Goal: Download file/media: Obtain a digital file from the website

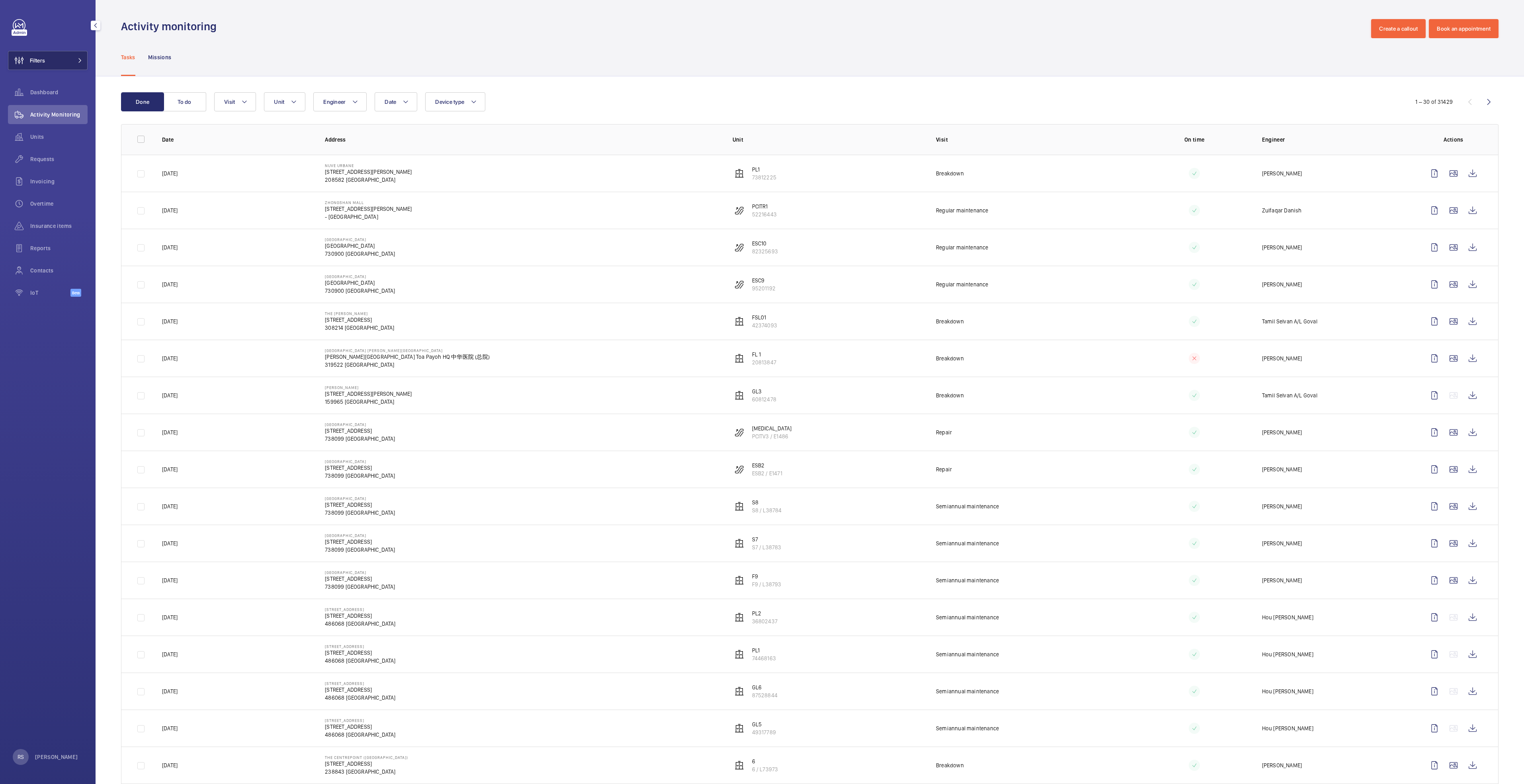
click at [64, 63] on button "Filters" at bounding box center [47, 60] width 80 height 19
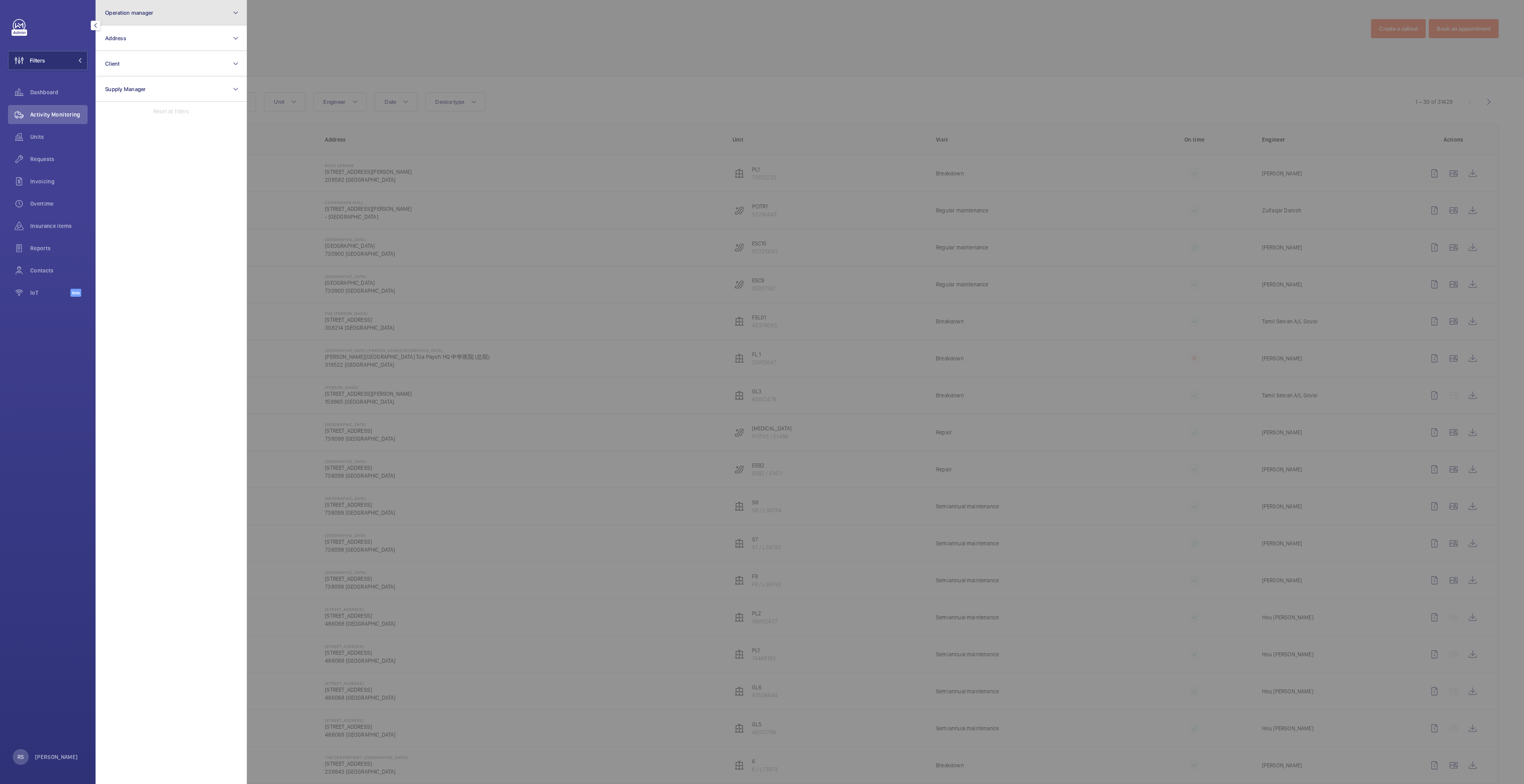
click at [148, 22] on button "Operation manager" at bounding box center [172, 12] width 151 height 25
click at [137, 82] on span "[PERSON_NAME]" at bounding box center [172, 83] width 109 height 8
click at [115, 82] on input "[PERSON_NAME]" at bounding box center [107, 83] width 16 height 16
checkbox input "true"
click at [346, 39] on div at bounding box center [1009, 392] width 1524 height 784
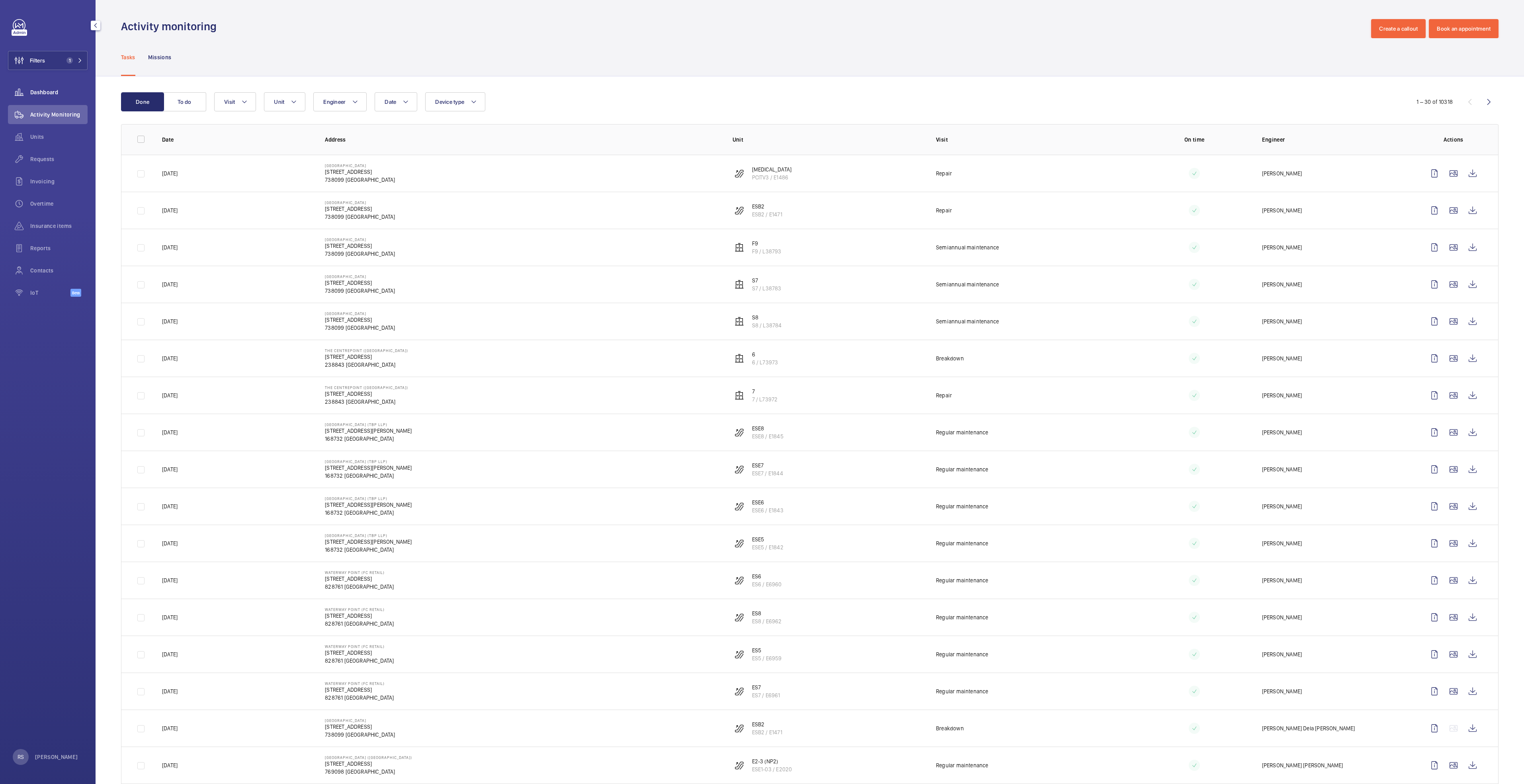
click at [35, 89] on span "Dashboard" at bounding box center [59, 92] width 57 height 8
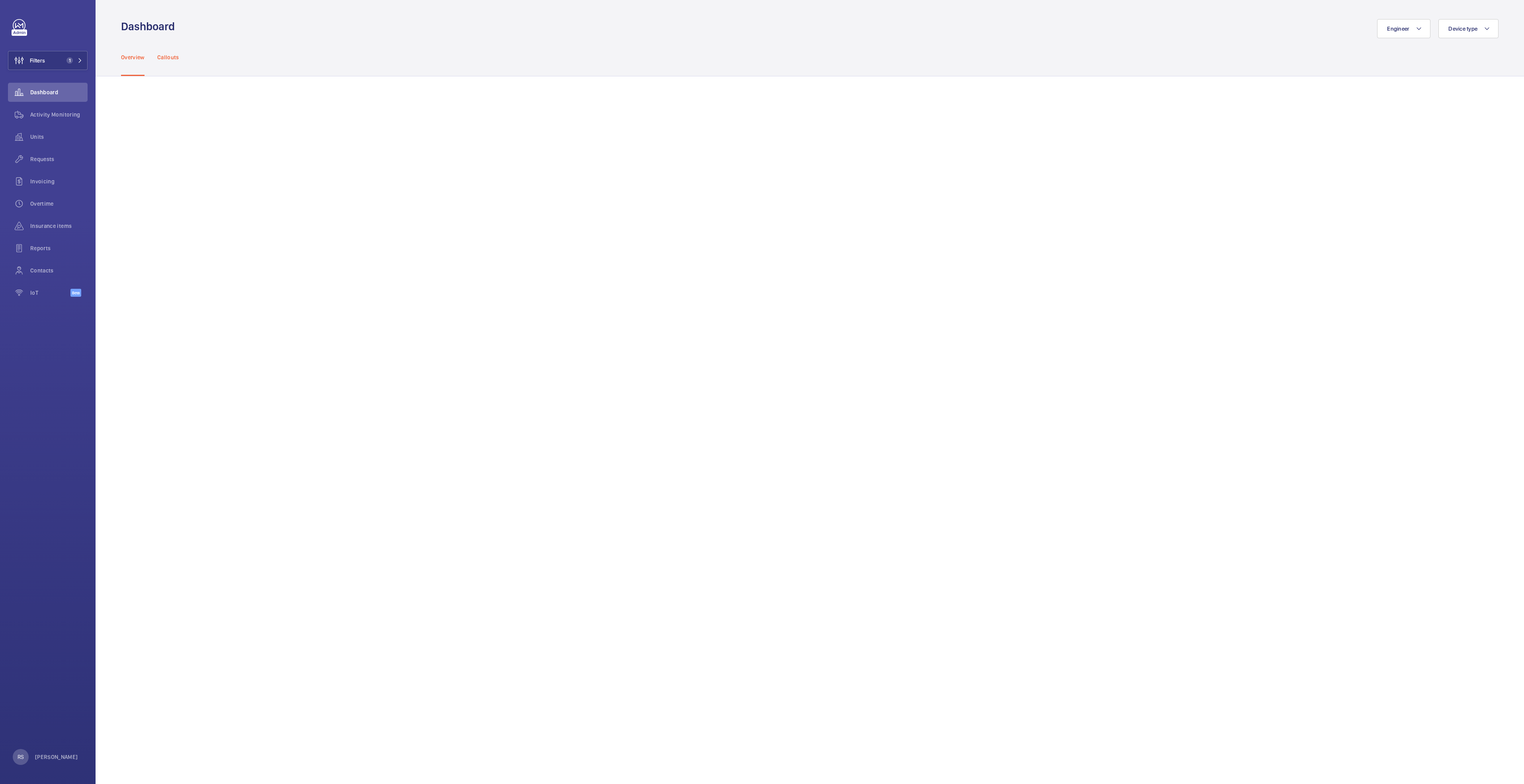
click at [172, 59] on p "Callouts" at bounding box center [168, 57] width 22 height 8
click at [79, 113] on span "Activity Monitoring" at bounding box center [59, 114] width 57 height 8
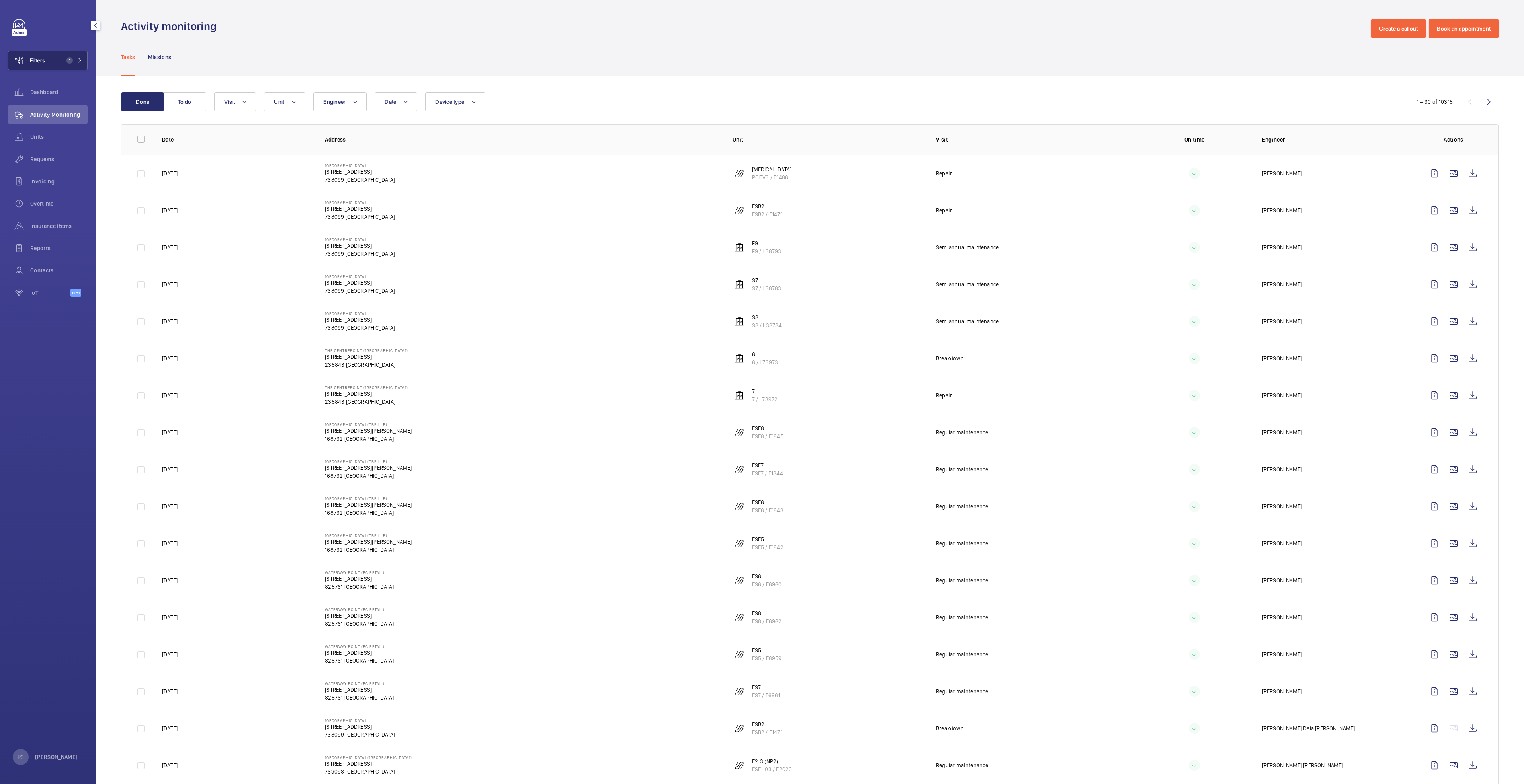
click at [84, 60] on button "Filters 1" at bounding box center [47, 60] width 80 height 19
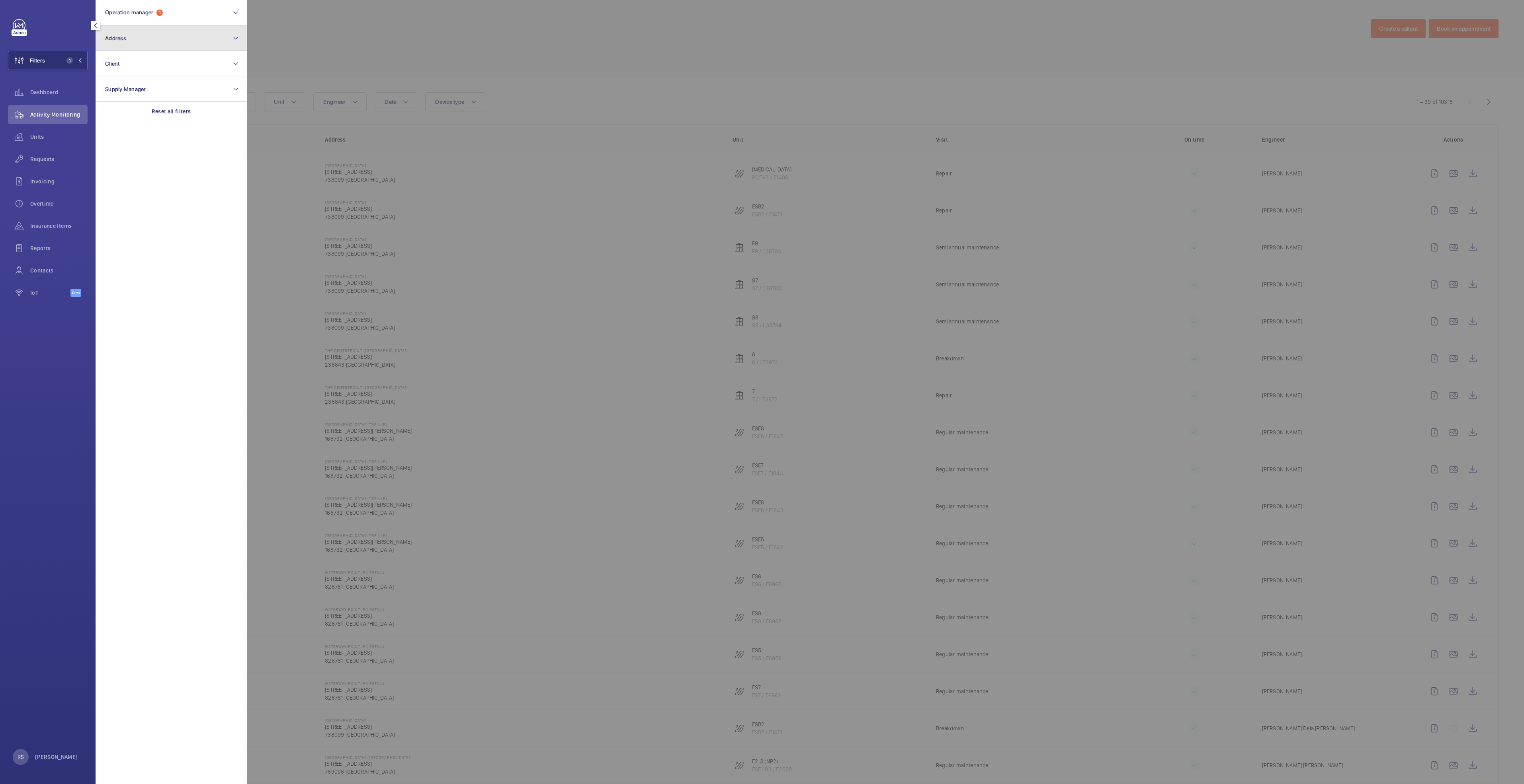
click at [149, 41] on button "Address" at bounding box center [172, 38] width 151 height 25
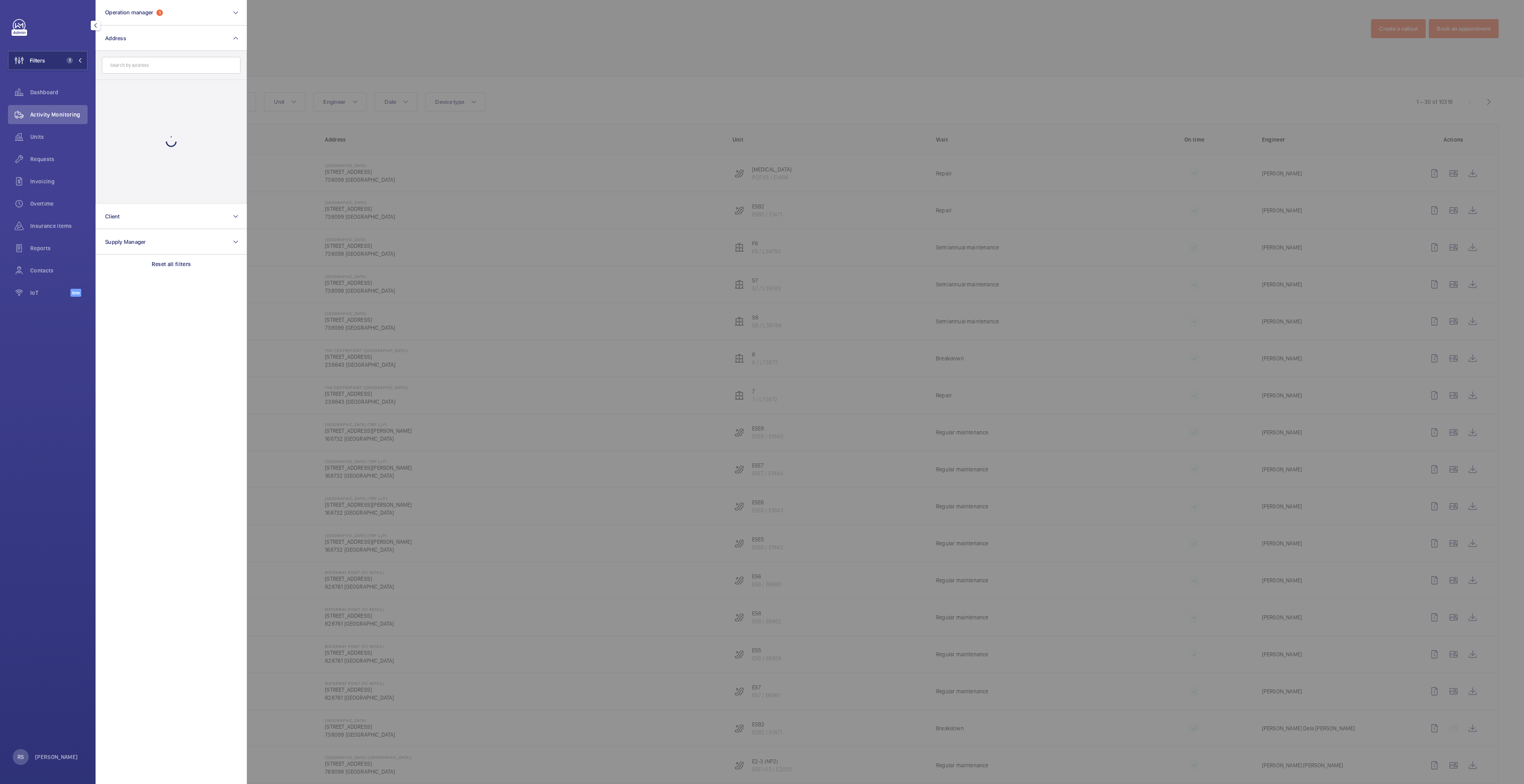
click at [147, 69] on input "text" at bounding box center [171, 65] width 138 height 17
type input "causeway"
click at [152, 88] on span "[GEOGRAPHIC_DATA] - [STREET_ADDRESS]" at bounding box center [172, 89] width 109 height 8
click at [115, 88] on input "[GEOGRAPHIC_DATA] - [STREET_ADDRESS]" at bounding box center [107, 89] width 16 height 16
checkbox input "true"
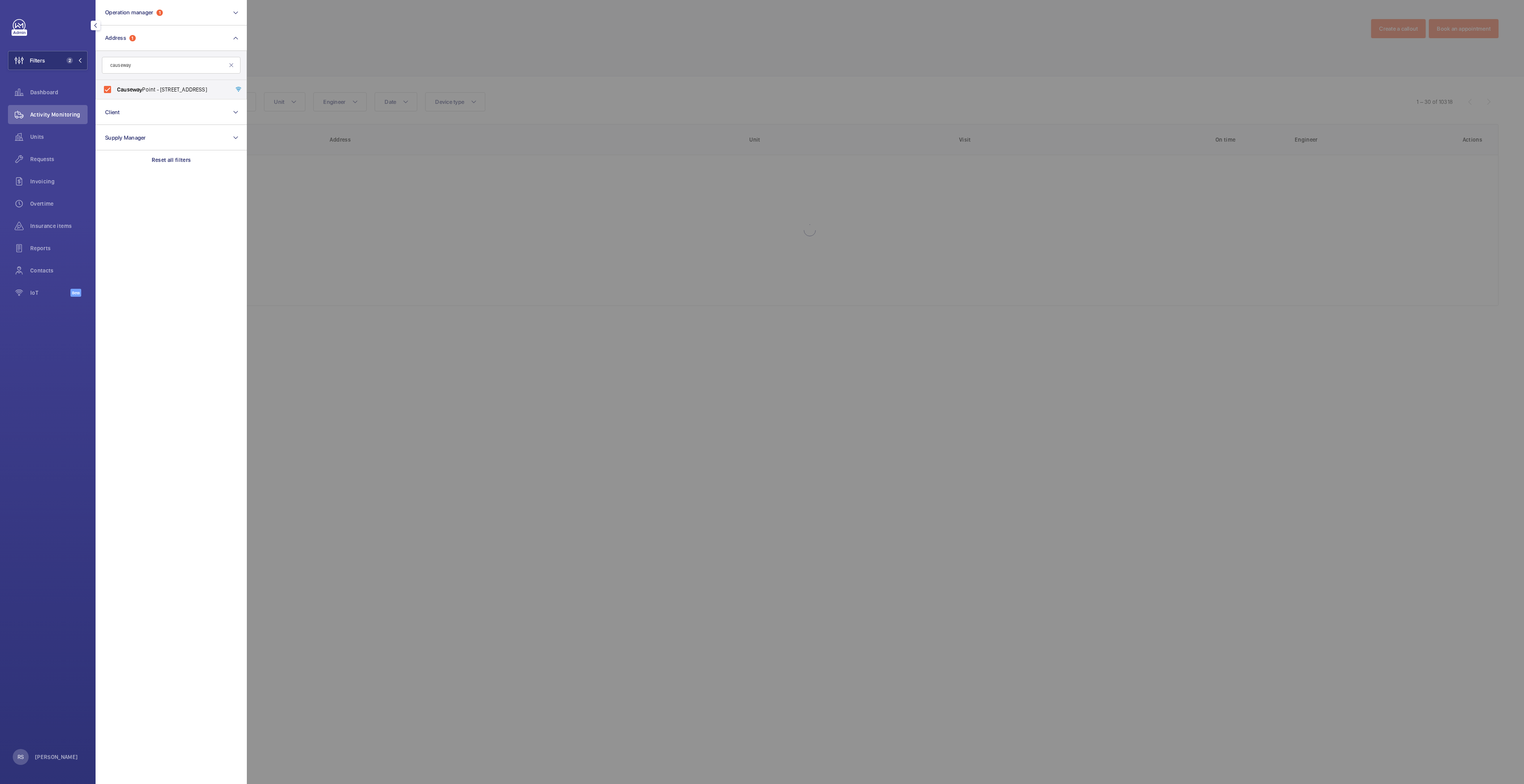
click at [341, 27] on div at bounding box center [1009, 392] width 1524 height 784
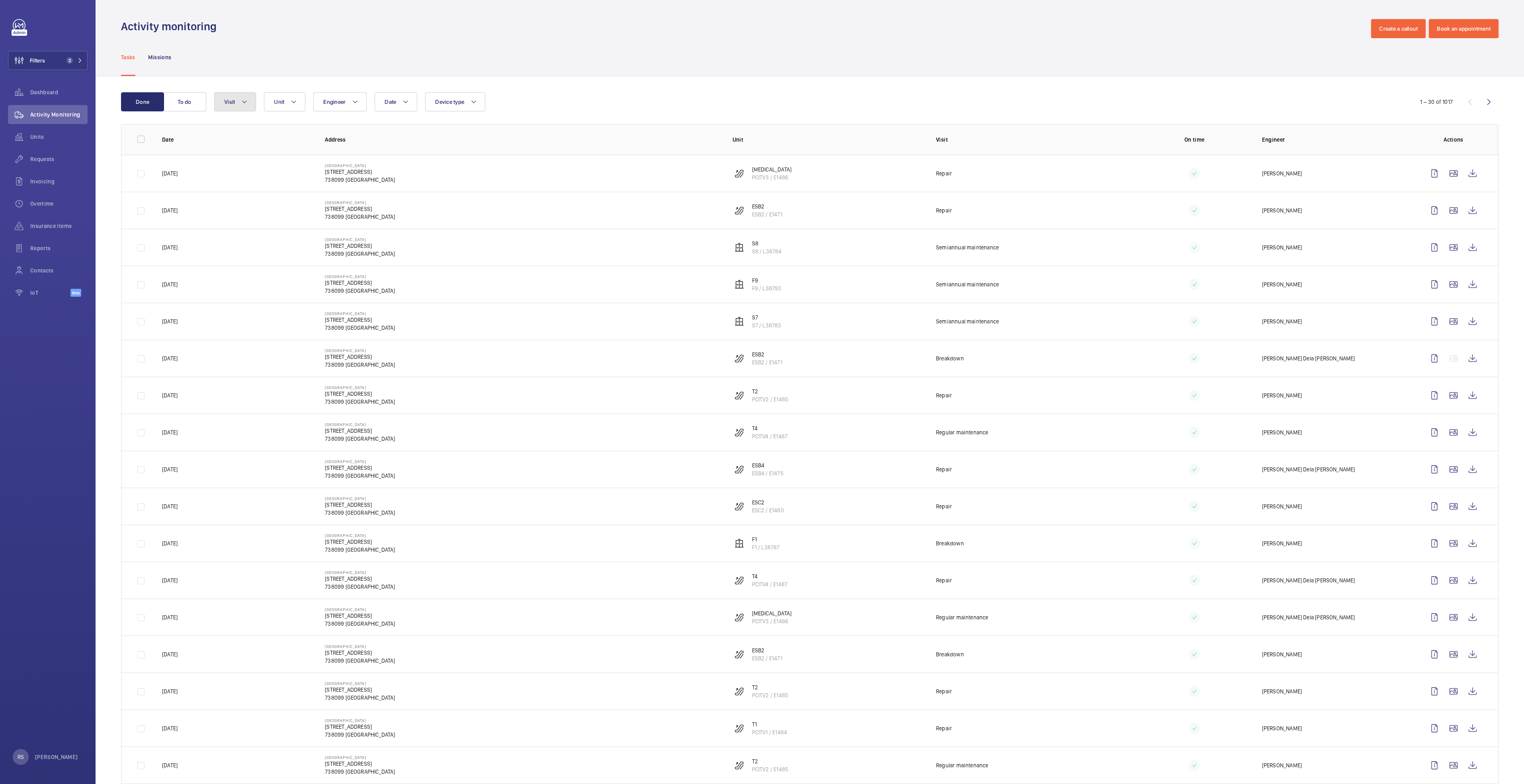
click at [246, 99] on mat-icon at bounding box center [244, 102] width 7 height 9
click at [254, 208] on span "Repair" at bounding box center [290, 208] width 109 height 8
click at [234, 208] on input "Repair" at bounding box center [226, 208] width 16 height 16
checkbox input "true"
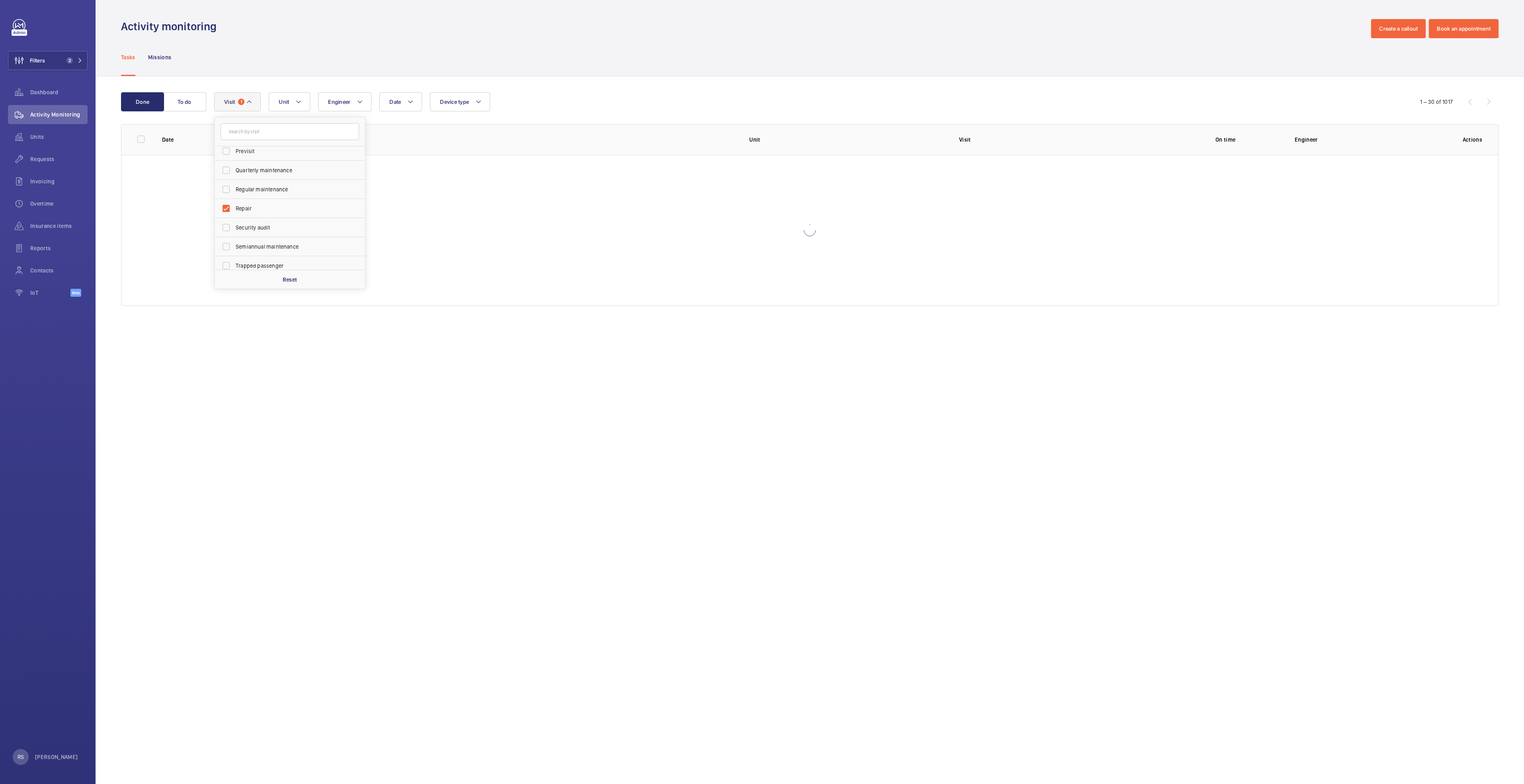
click at [691, 16] on wm-front-admin-header "Activity monitoring Create a callout Book an appointment" at bounding box center [810, 19] width 1428 height 38
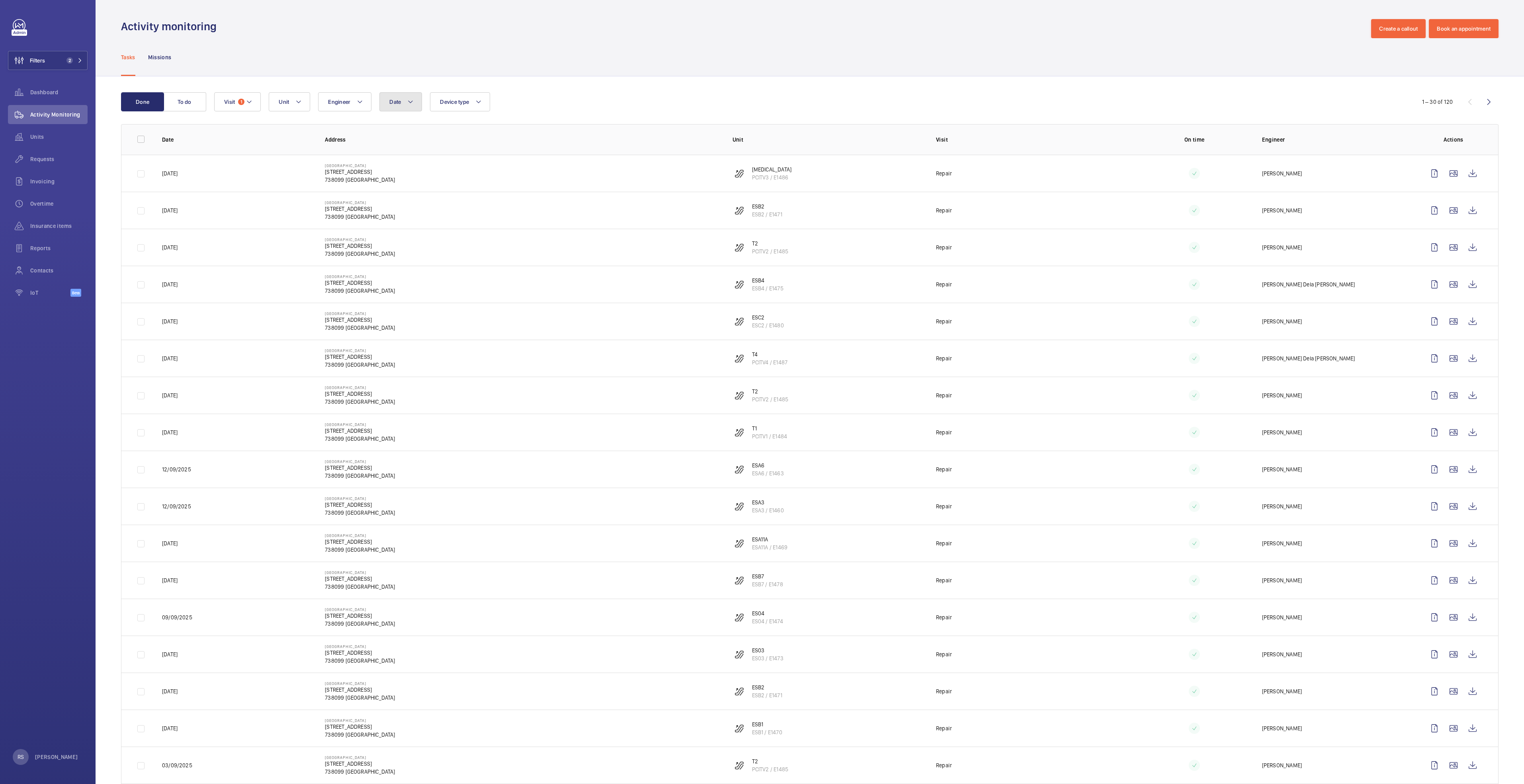
click at [409, 103] on mat-icon at bounding box center [410, 102] width 7 height 9
click at [392, 190] on span "1" at bounding box center [392, 194] width 15 height 15
type input "[DATE]"
click at [427, 230] on span "17" at bounding box center [426, 228] width 15 height 15
type input "[DATE]"
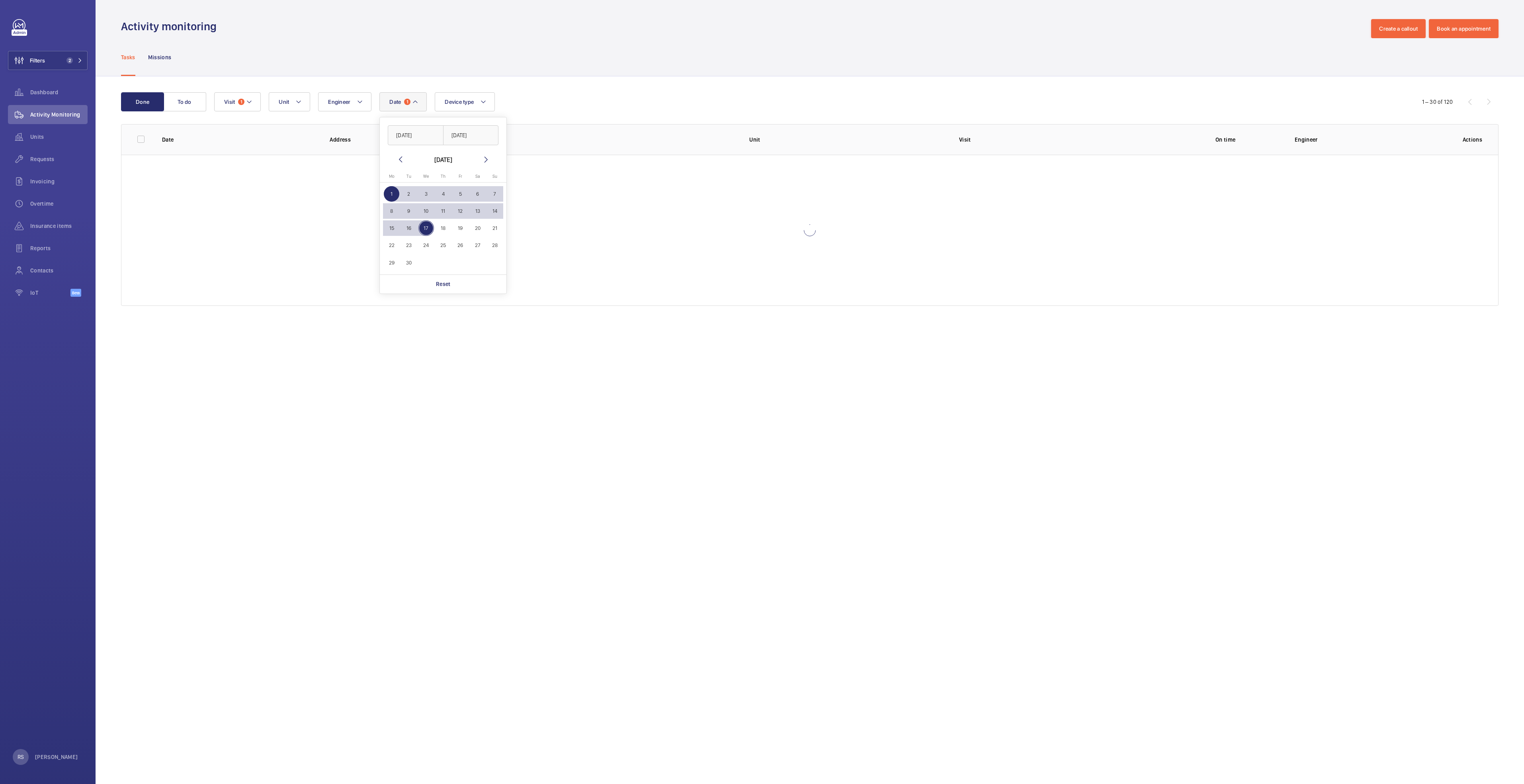
click at [563, 85] on div "Done To do Date 1 [DATE] [DATE] [DATE] [DATE] Mo [DATE] Tu [DATE] We [DATE] Th …" at bounding box center [810, 200] width 1428 height 249
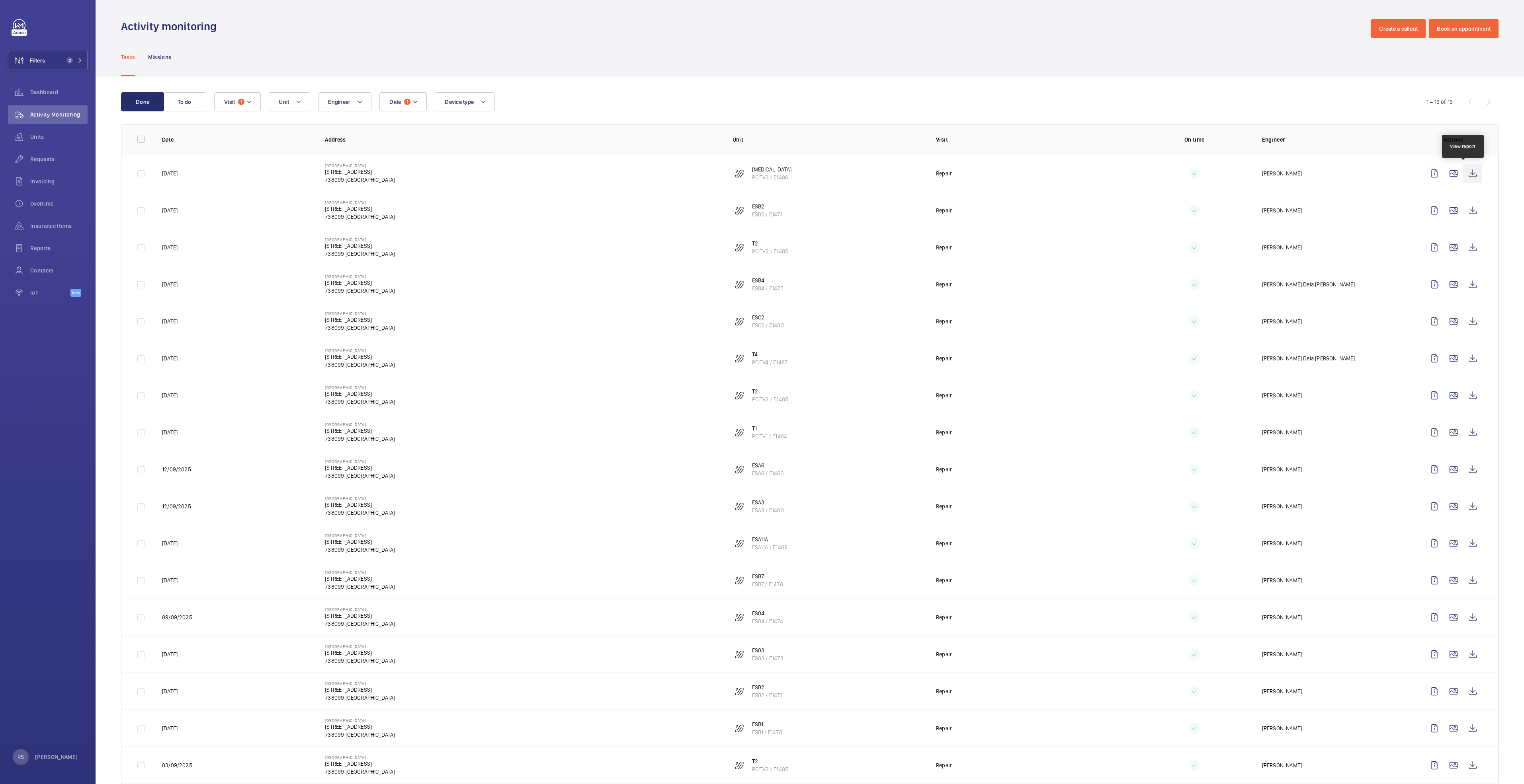
click at [751, 171] on wm-front-icon-button at bounding box center [1473, 173] width 19 height 19
click at [751, 201] on wm-front-icon-button at bounding box center [1473, 210] width 19 height 19
click at [751, 247] on wm-front-icon-button at bounding box center [1473, 247] width 19 height 19
click at [751, 288] on wm-front-icon-button at bounding box center [1473, 284] width 19 height 19
click at [751, 323] on wm-front-icon-button at bounding box center [1473, 322] width 19 height 19
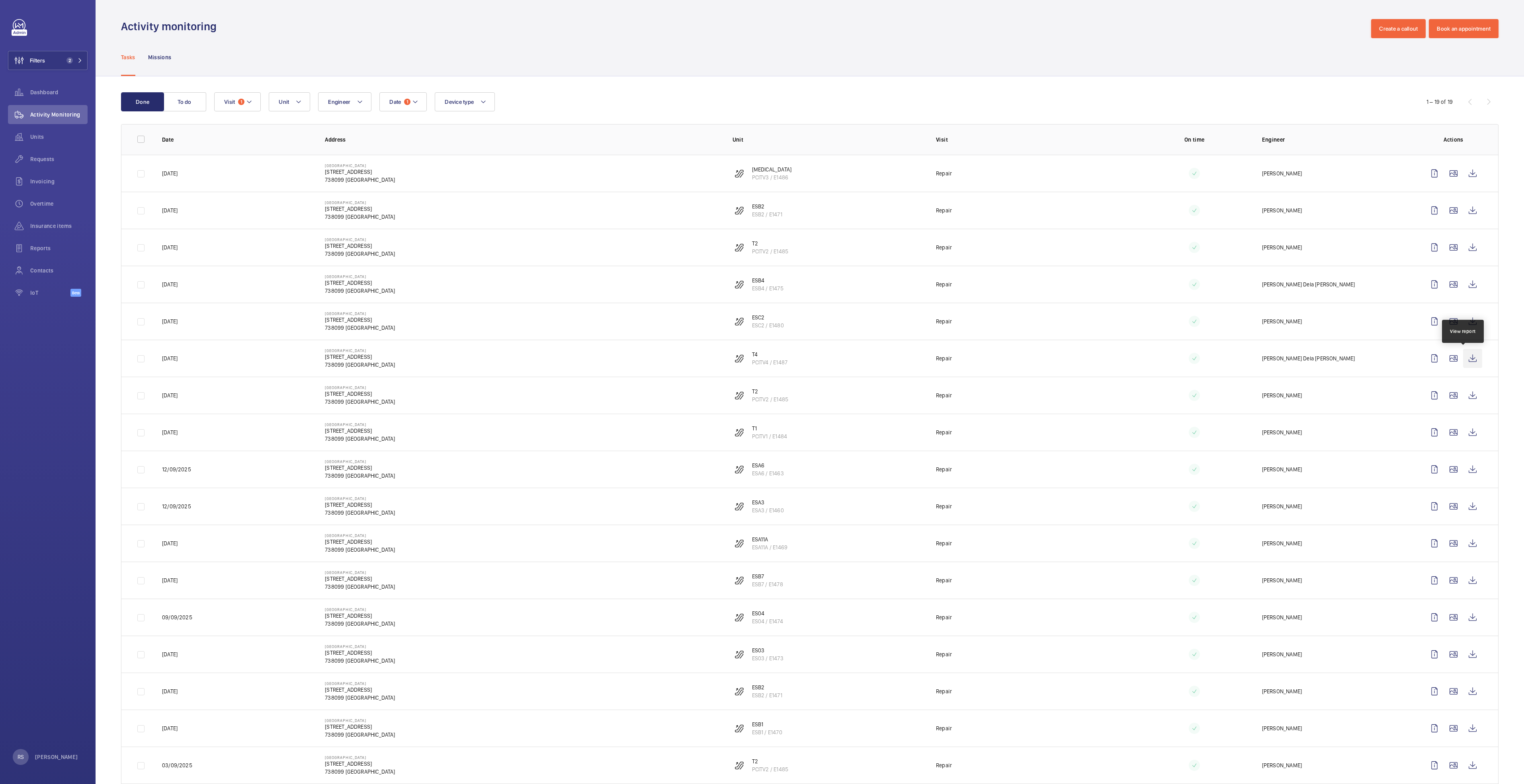
click at [751, 361] on wm-front-icon-button at bounding box center [1473, 358] width 19 height 19
click at [751, 373] on wm-front-icon-button at bounding box center [1473, 396] width 19 height 19
click at [751, 373] on wm-front-icon-button at bounding box center [1473, 432] width 19 height 19
click at [751, 373] on wm-front-icon-button at bounding box center [1473, 469] width 19 height 19
click at [751, 373] on wm-front-icon-button at bounding box center [1473, 506] width 19 height 19
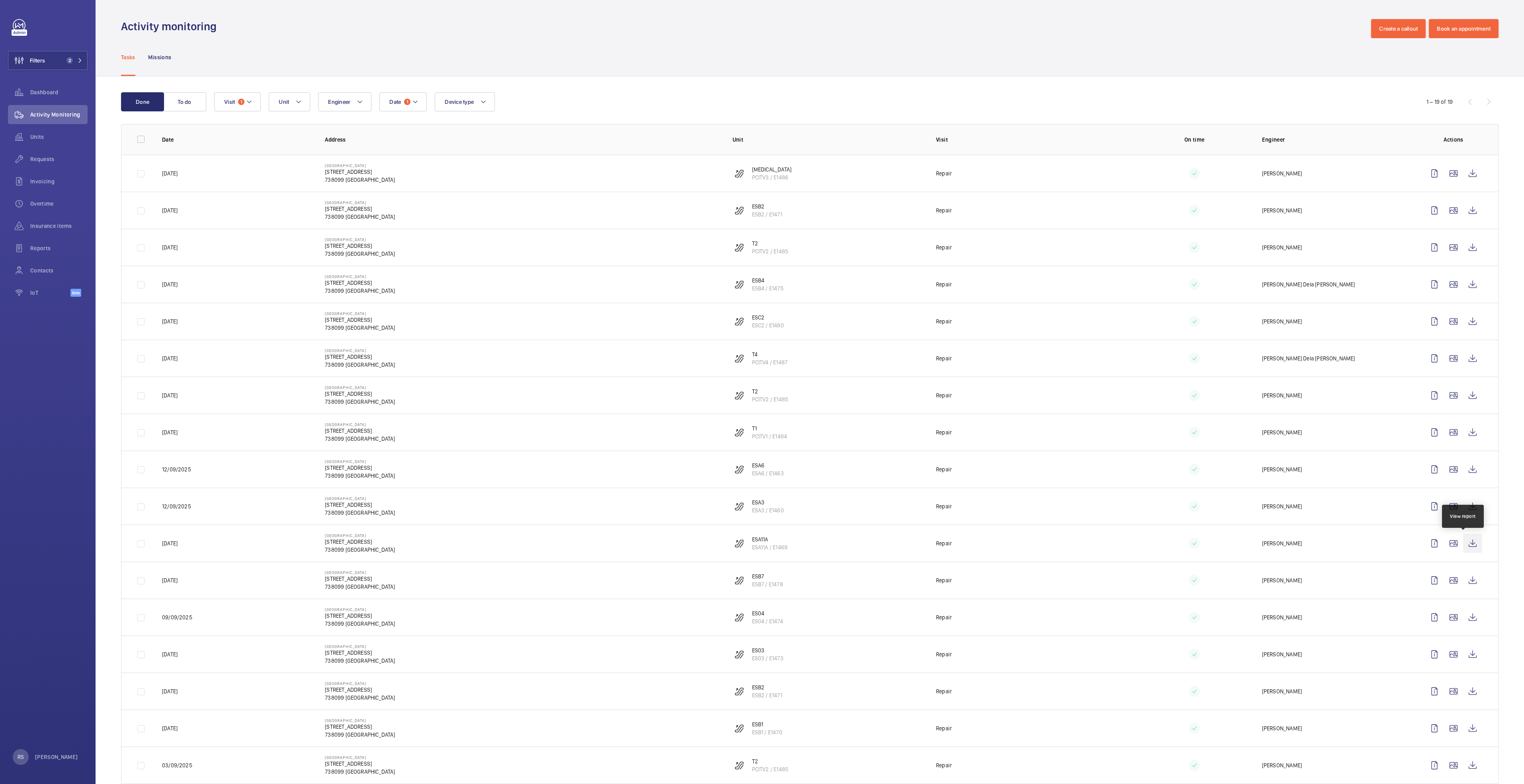
click at [751, 373] on wm-front-icon-button at bounding box center [1473, 543] width 19 height 19
click at [751, 373] on wm-front-icon-button at bounding box center [1473, 581] width 19 height 19
click at [751, 373] on wm-front-icon-button at bounding box center [1473, 617] width 19 height 19
click at [751, 373] on wm-front-icon-button at bounding box center [1473, 655] width 19 height 19
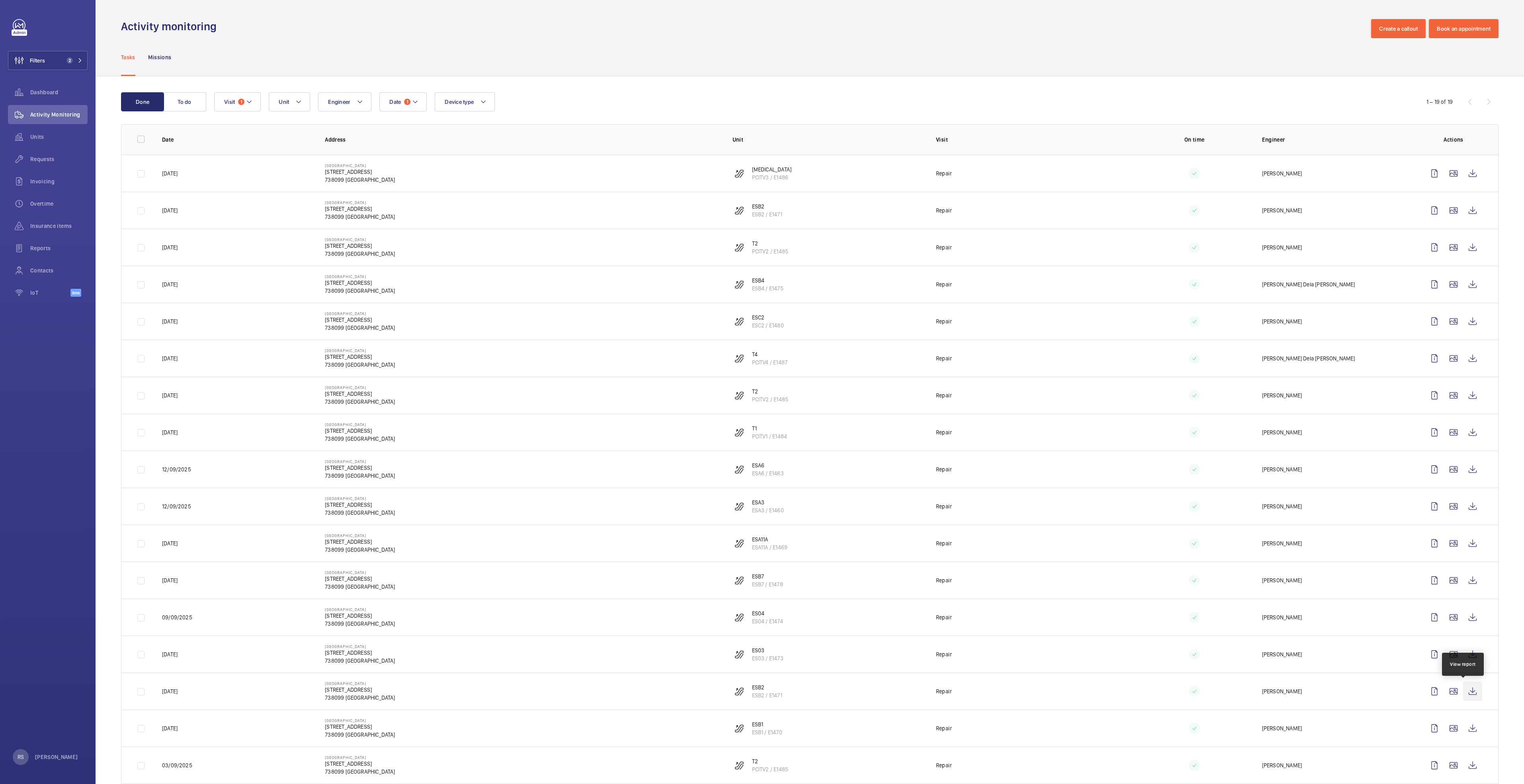
click at [751, 373] on wm-front-icon-button at bounding box center [1473, 691] width 19 height 19
click at [751, 373] on wm-front-icon-button at bounding box center [1473, 728] width 19 height 19
